Goal: Find specific page/section: Find specific page/section

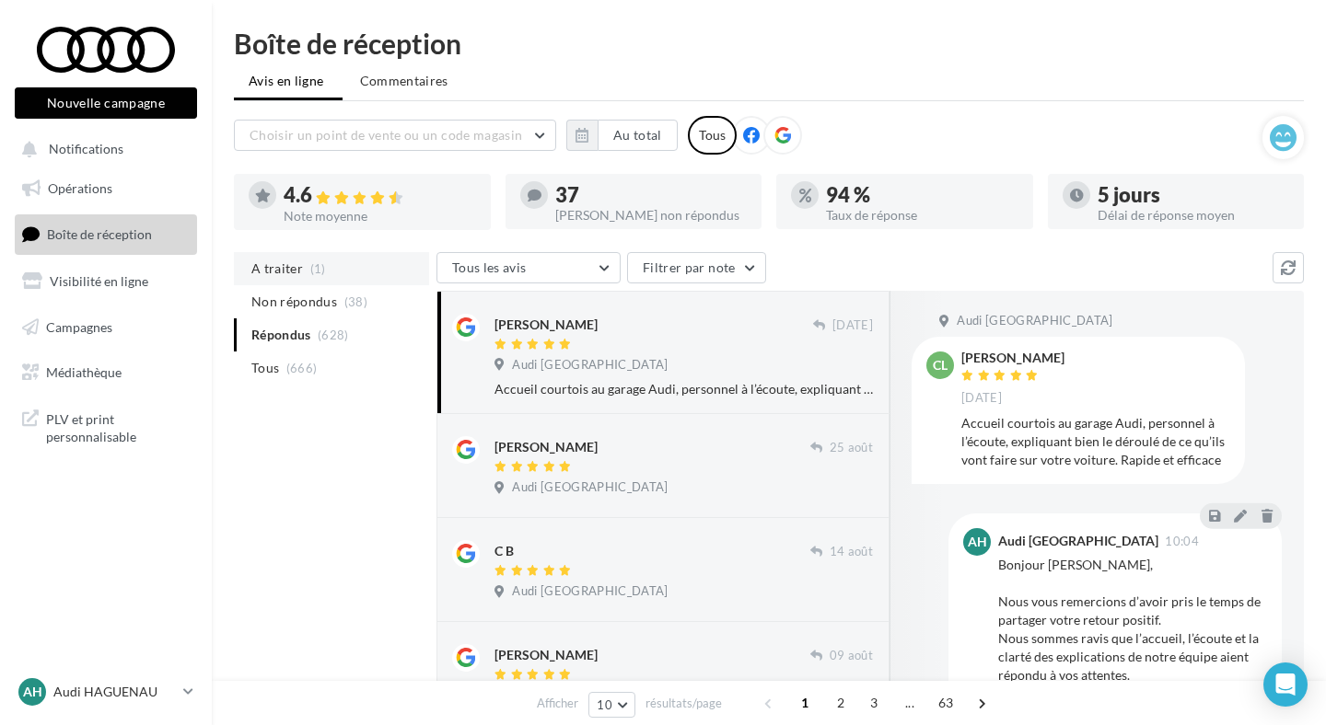
click at [349, 278] on li "A traiter (1)" at bounding box center [331, 268] width 195 height 33
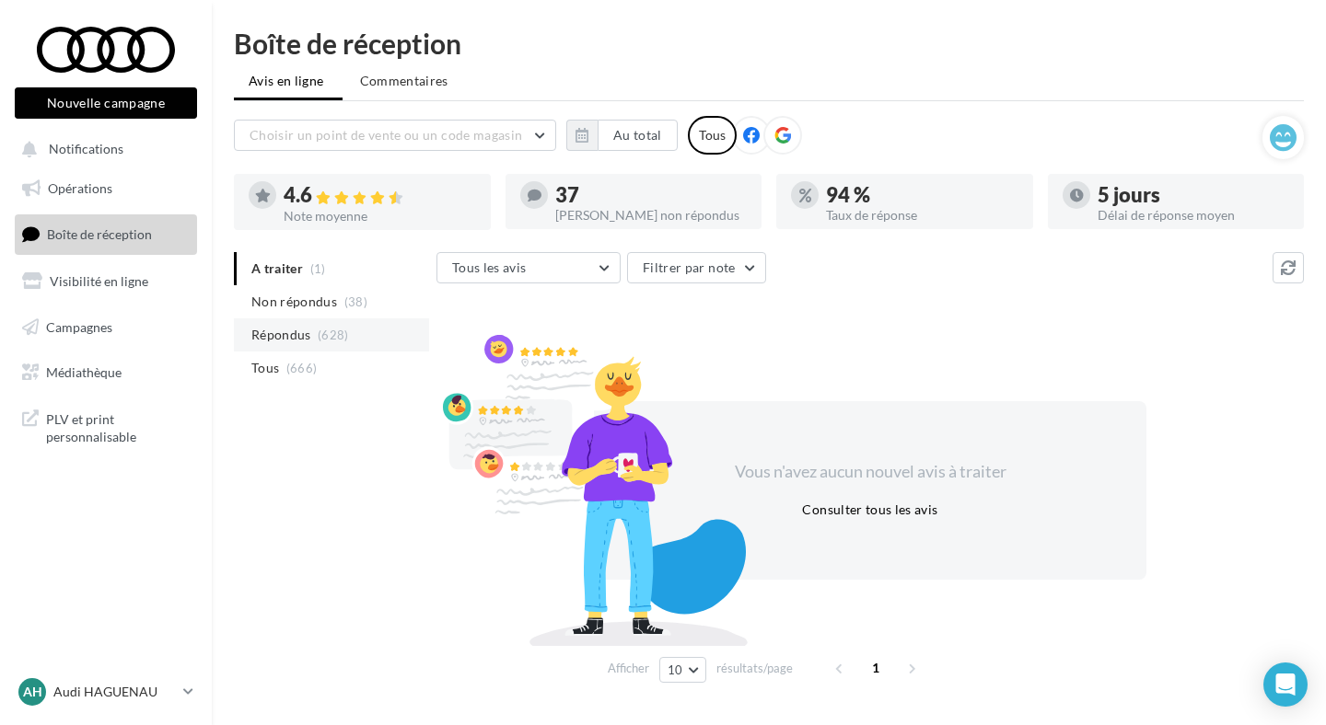
click at [359, 342] on li "Répondus (628)" at bounding box center [331, 335] width 195 height 33
